Goal: Information Seeking & Learning: Find specific page/section

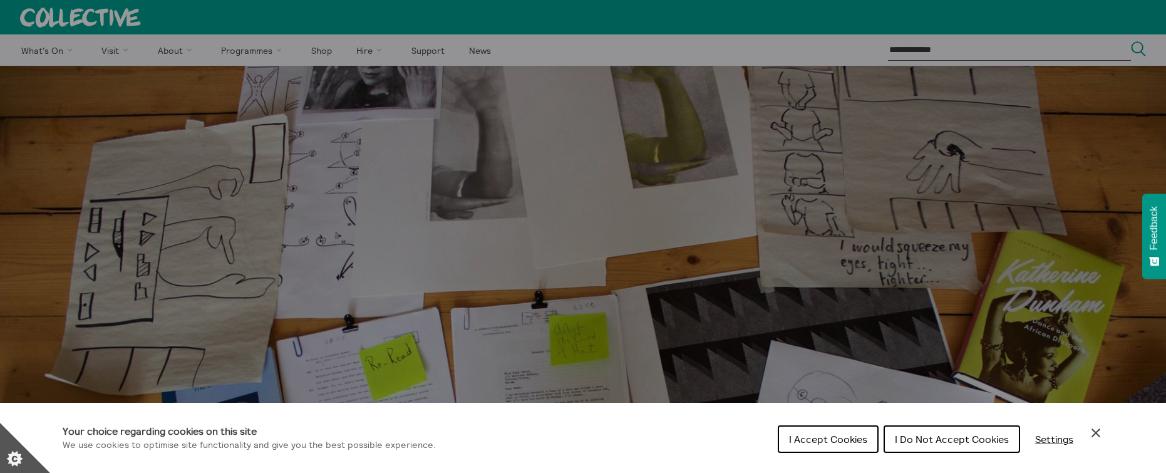
click at [833, 445] on button "I Accept Cookies" at bounding box center [828, 439] width 101 height 28
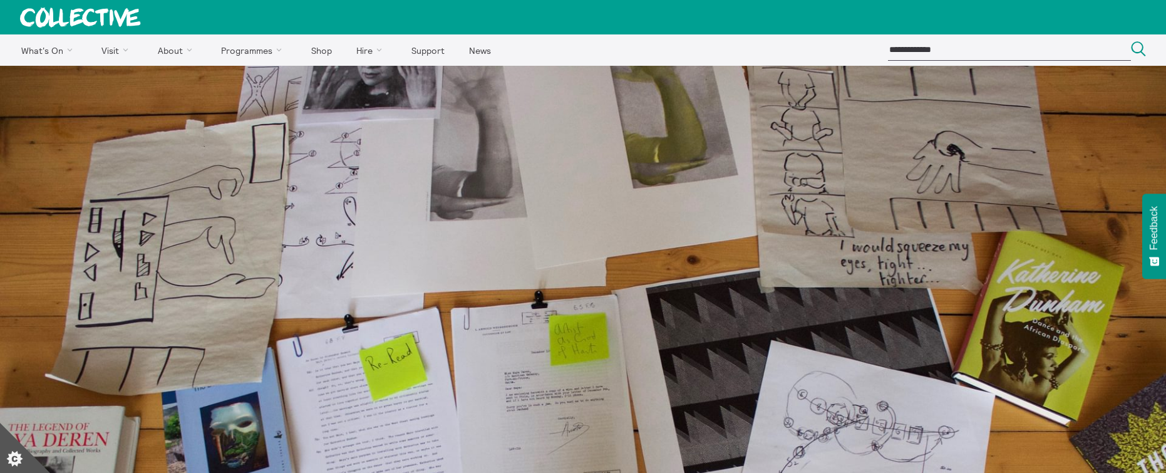
click at [1027, 53] on input "search" at bounding box center [1009, 49] width 243 height 21
type input "**********"
click at [1131, 41] on button "Search Close" at bounding box center [1138, 49] width 15 height 17
